Goal: Task Accomplishment & Management: Manage account settings

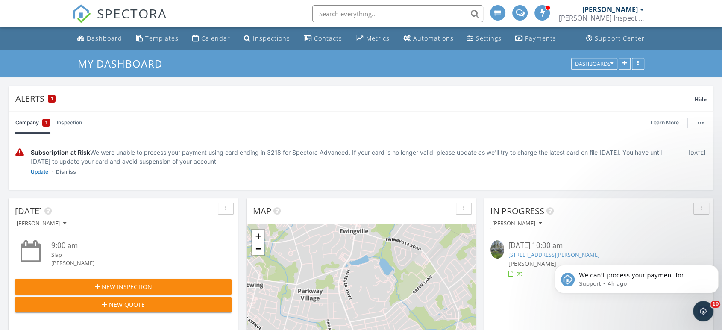
click at [526, 247] on div "09/27/25 10:00 am" at bounding box center [598, 245] width 181 height 11
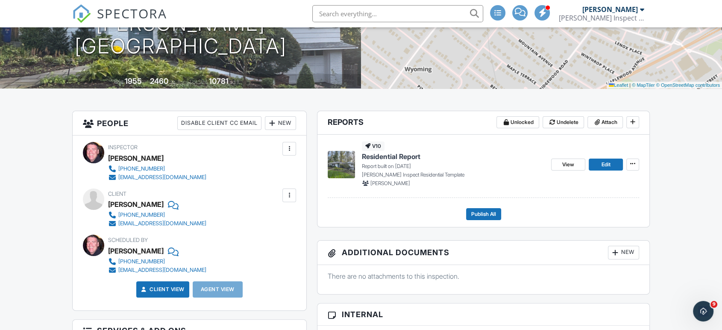
click at [615, 252] on div at bounding box center [615, 252] width 9 height 9
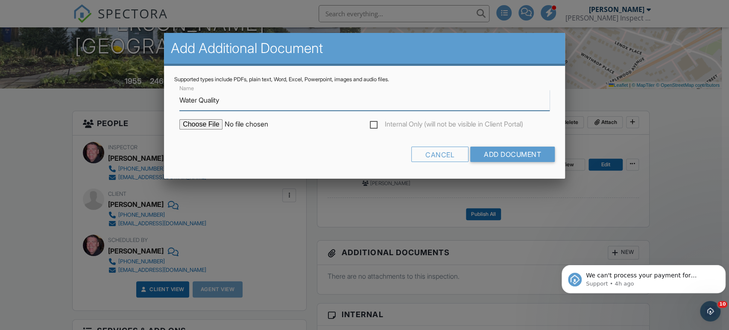
type input "Water Quality"
click at [210, 129] on input "file" at bounding box center [251, 124] width 145 height 10
type input "C:\fakepath\Water Quality Test Report - Ouchakov.pdf"
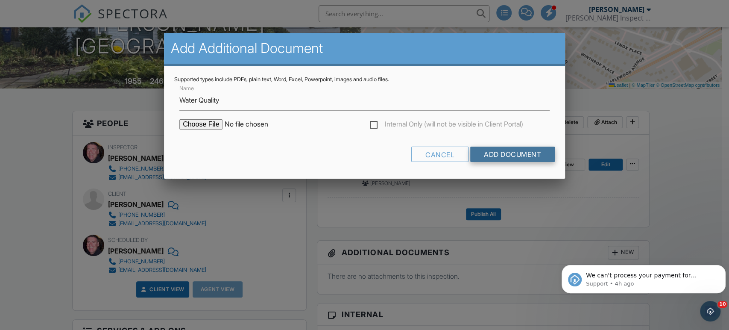
click at [506, 150] on input "Add Document" at bounding box center [512, 154] width 85 height 15
